Goal: Task Accomplishment & Management: Manage account settings

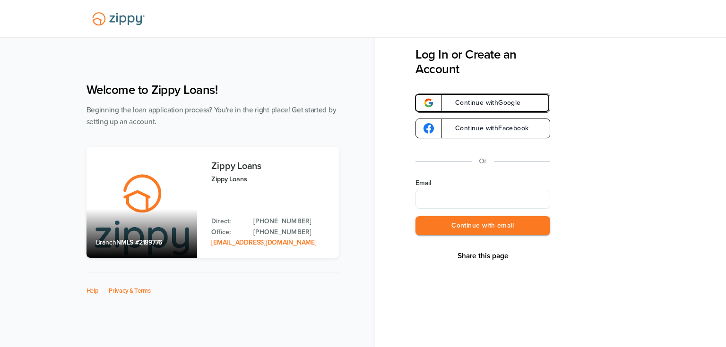
click at [476, 110] on link "Continue with Google" at bounding box center [483, 103] width 135 height 20
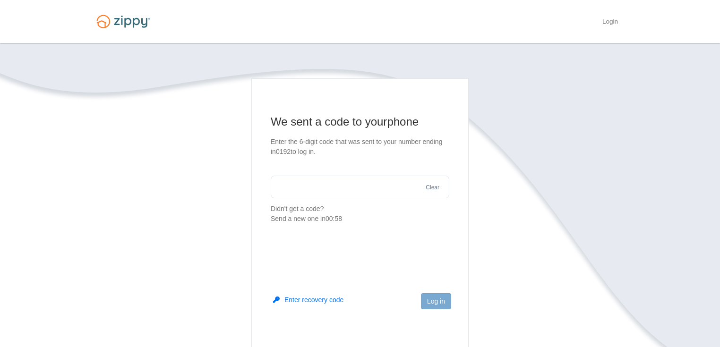
click at [355, 193] on input "text" at bounding box center [360, 187] width 179 height 23
type input "******"
click at [436, 305] on button "Log in" at bounding box center [436, 302] width 30 height 16
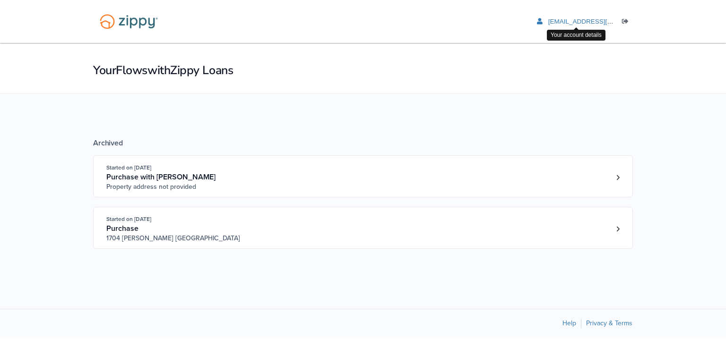
click at [559, 17] on li "[EMAIL_ADDRESS][DOMAIN_NAME]" at bounding box center [576, 21] width 78 height 9
click at [559, 24] on span "[EMAIL_ADDRESS][DOMAIN_NAME]" at bounding box center [602, 21] width 108 height 7
